Goal: Find contact information: Find contact information

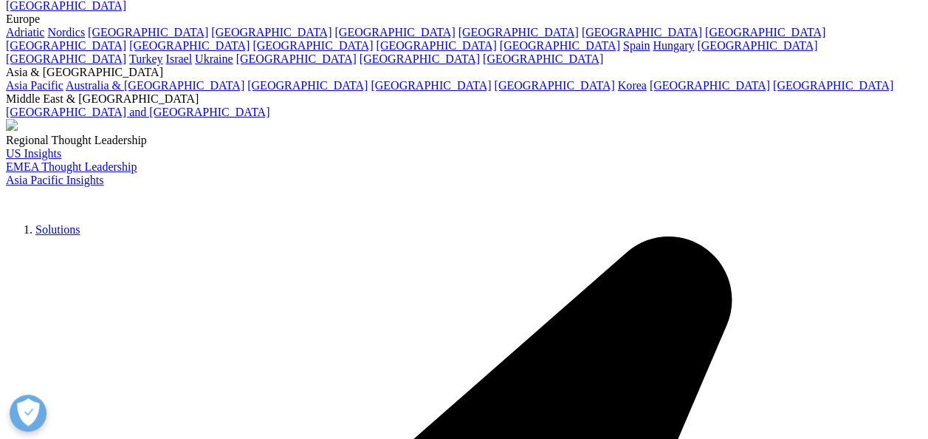
scroll to position [160, 0]
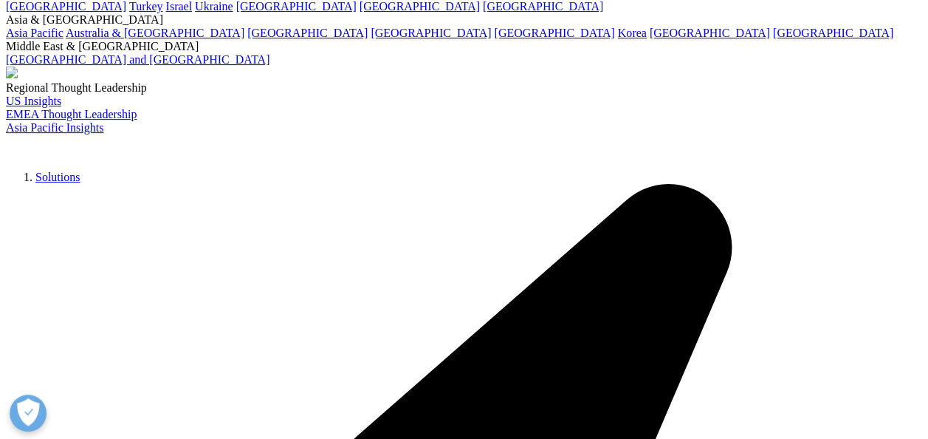
scroll to position [215, 0]
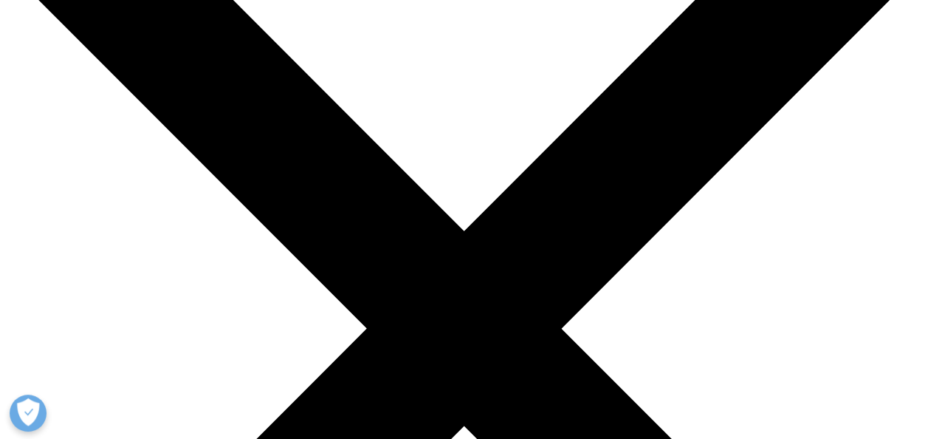
scroll to position [152, 0]
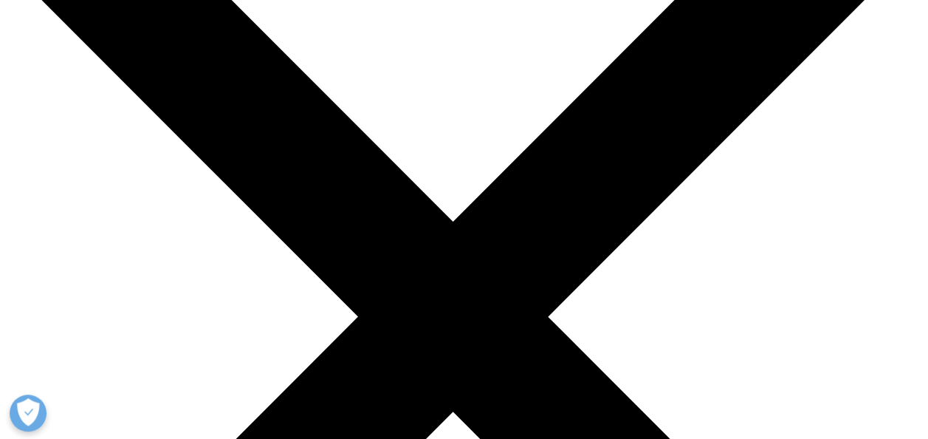
scroll to position [98, 0]
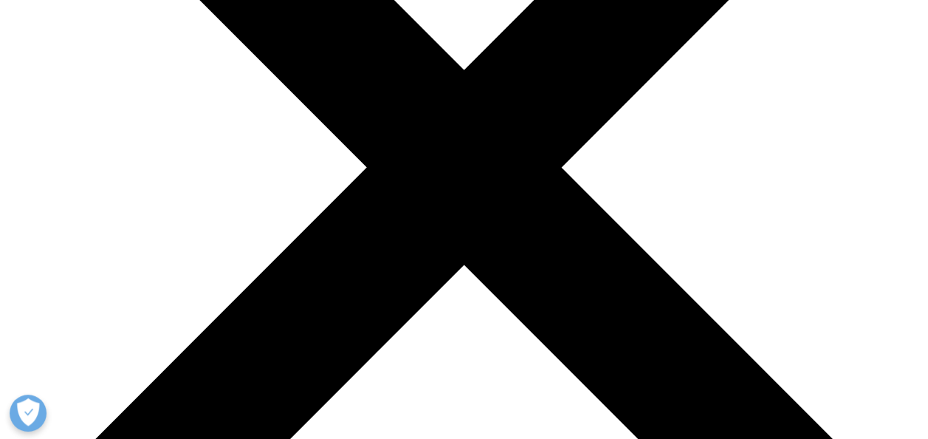
scroll to position [313, 0]
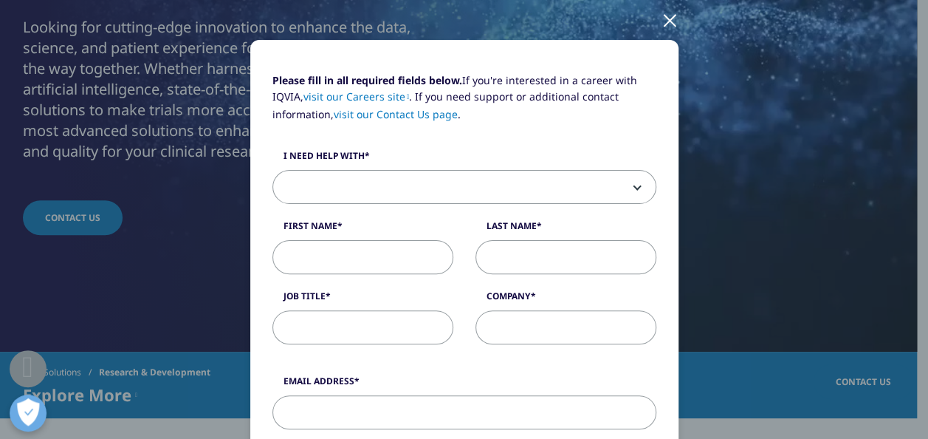
click at [668, 21] on div at bounding box center [670, 19] width 17 height 41
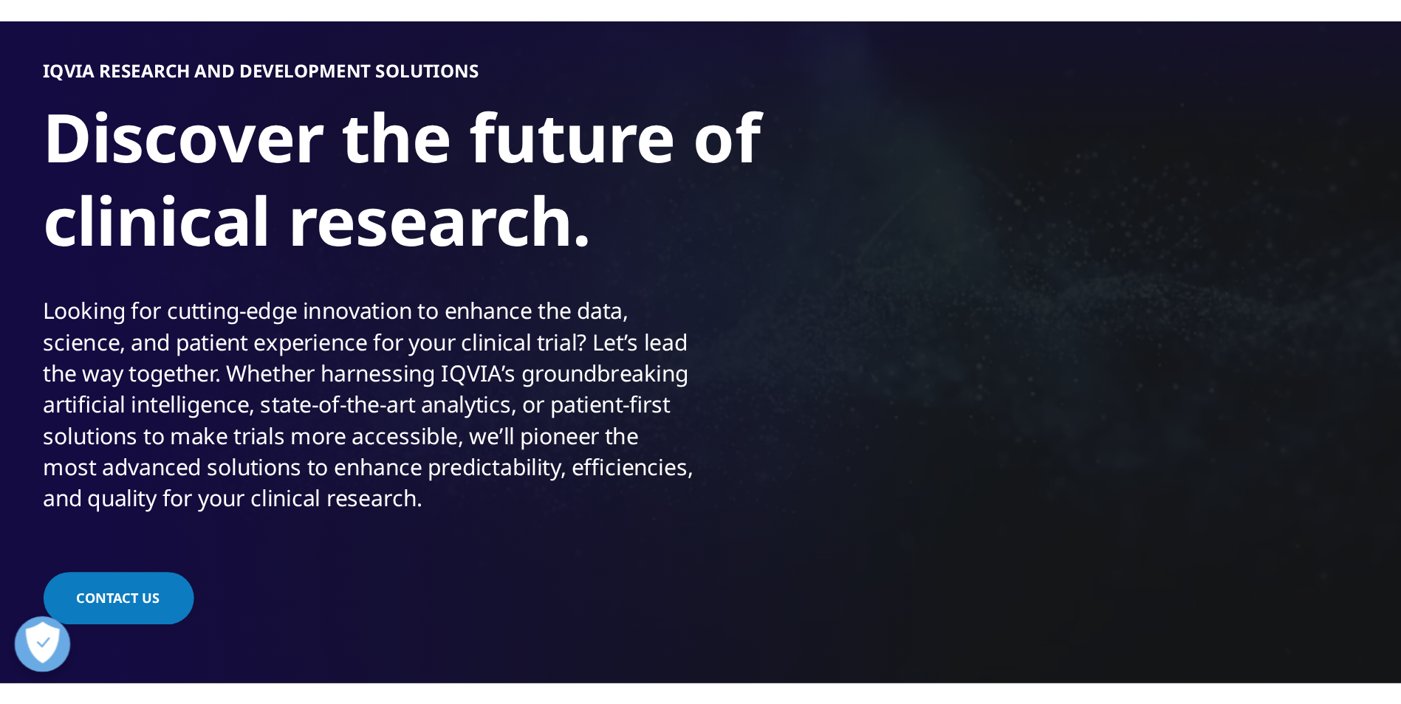
scroll to position [157, 0]
